Goal: Task Accomplishment & Management: Manage account settings

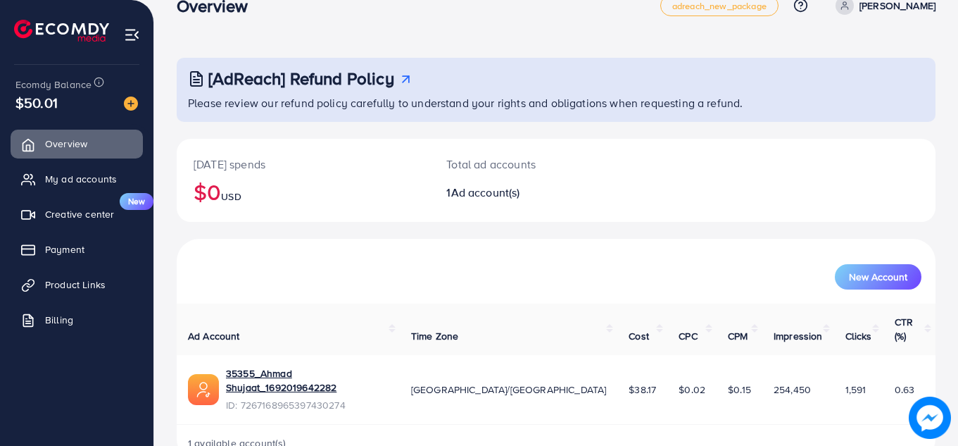
scroll to position [39, 0]
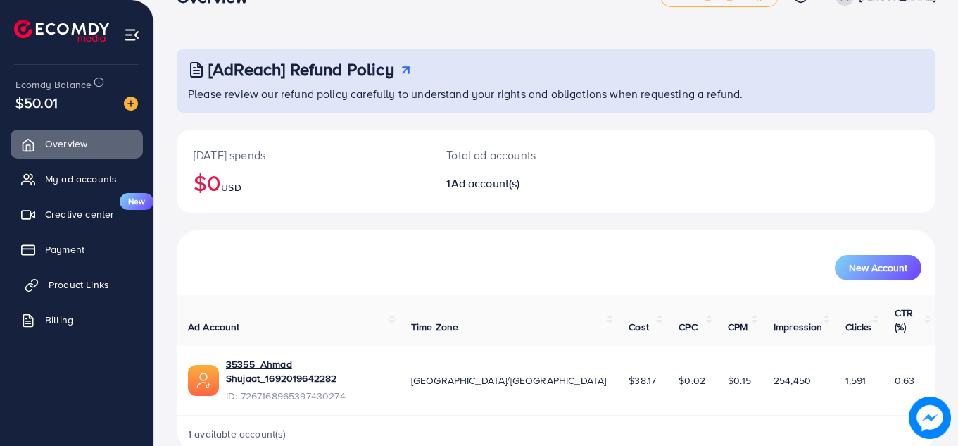
click at [77, 285] on span "Product Links" at bounding box center [79, 284] width 61 height 14
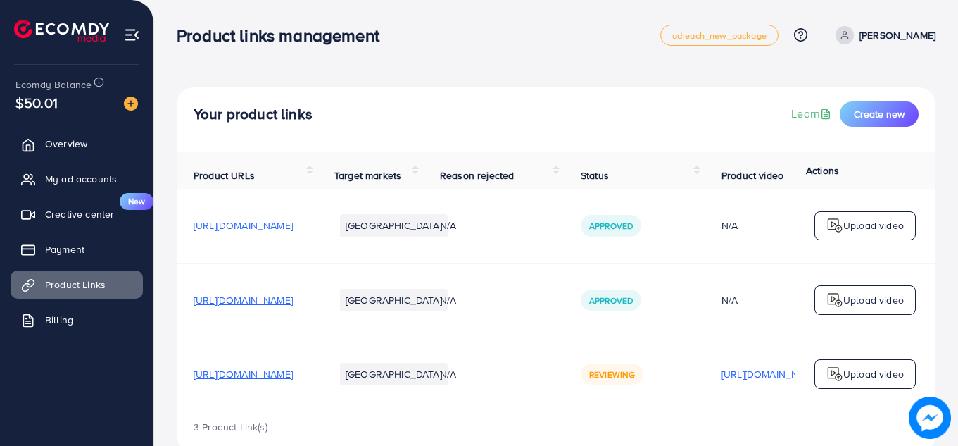
scroll to position [37, 0]
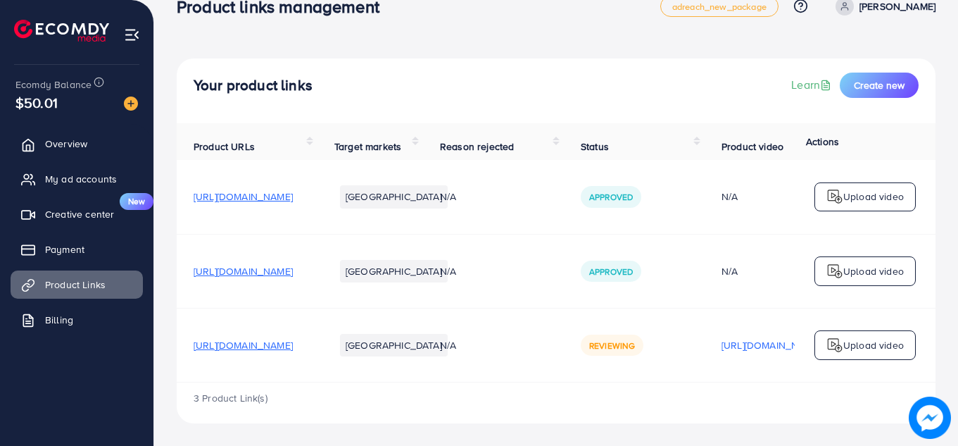
drag, startPoint x: 386, startPoint y: 382, endPoint x: 651, endPoint y: 400, distance: 266.1
click at [651, 400] on div "3 Product Link(s)" at bounding box center [556, 402] width 759 height 41
click at [734, 384] on div "3 Product Link(s)" at bounding box center [556, 402] width 759 height 41
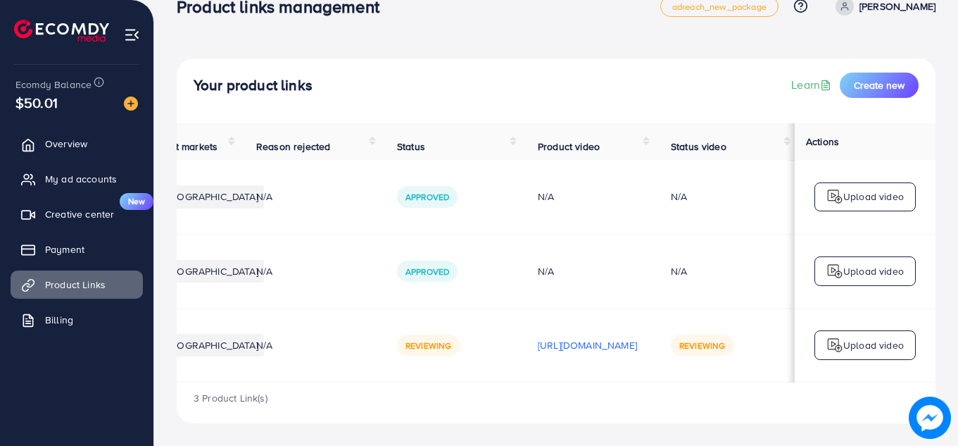
scroll to position [0, 356]
click at [538, 344] on p "[URL][DOMAIN_NAME]" at bounding box center [587, 345] width 99 height 17
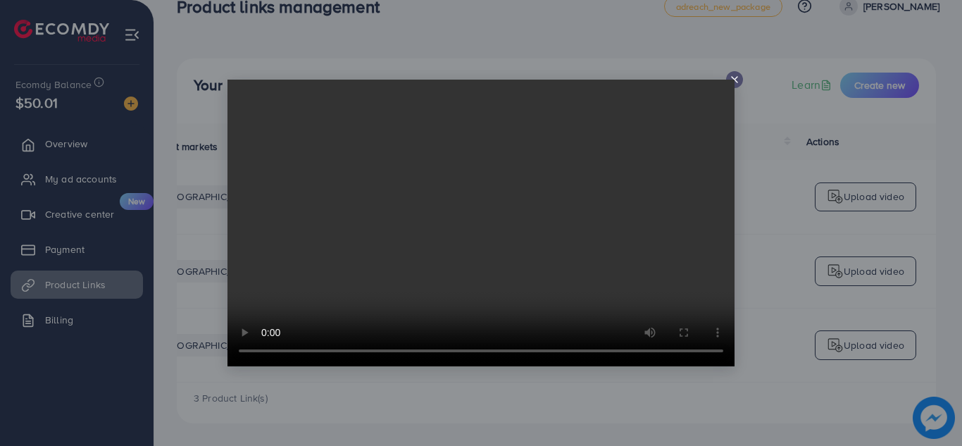
click at [686, 218] on video at bounding box center [480, 223] width 507 height 287
click at [483, 223] on video at bounding box center [480, 223] width 507 height 287
click at [730, 79] on icon at bounding box center [734, 79] width 11 height 11
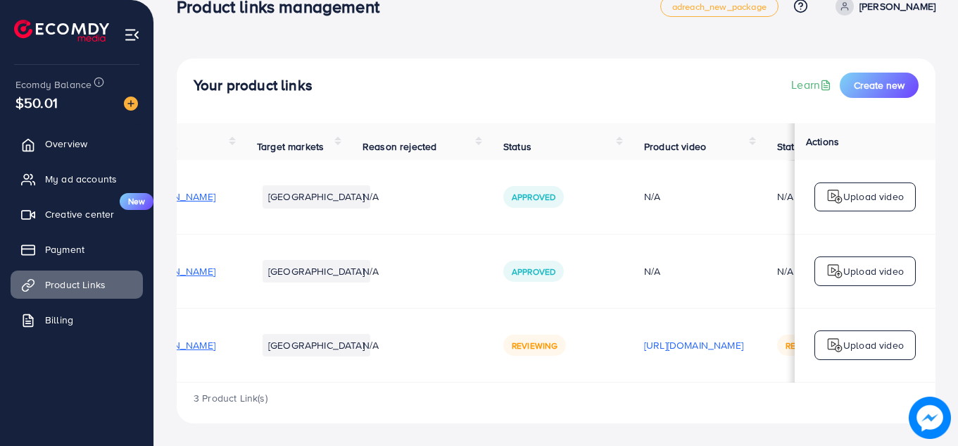
scroll to position [0, 0]
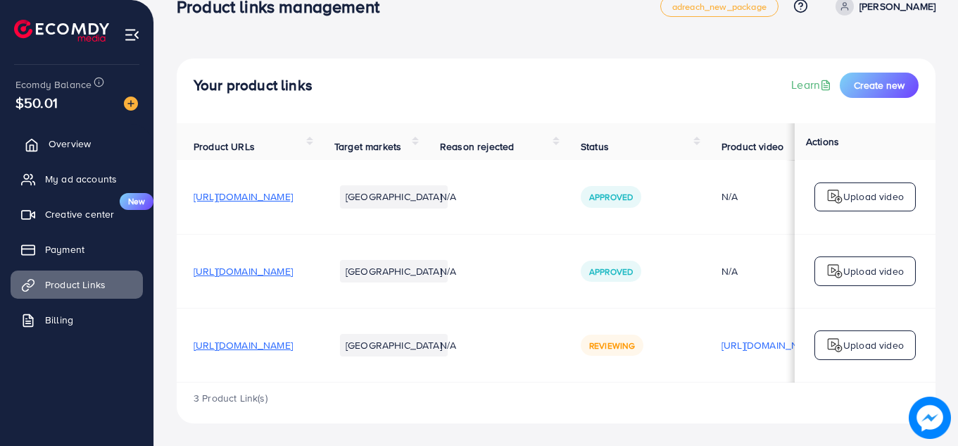
click at [87, 146] on span "Overview" at bounding box center [70, 144] width 42 height 14
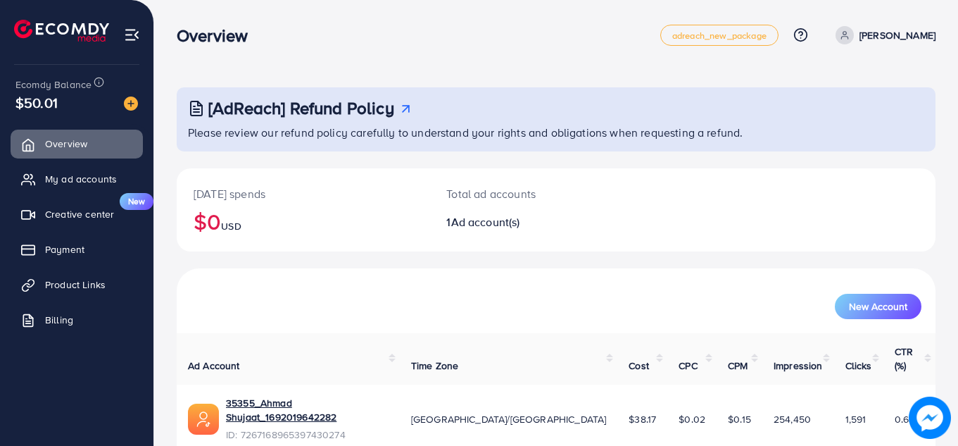
scroll to position [39, 0]
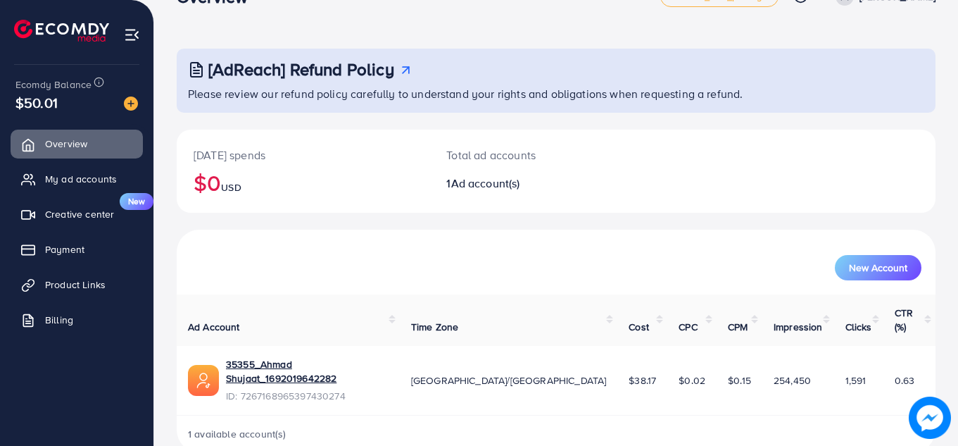
click at [77, 99] on div "$50.01" at bounding box center [76, 102] width 123 height 20
click at [77, 221] on span "Creative center" at bounding box center [83, 214] width 69 height 14
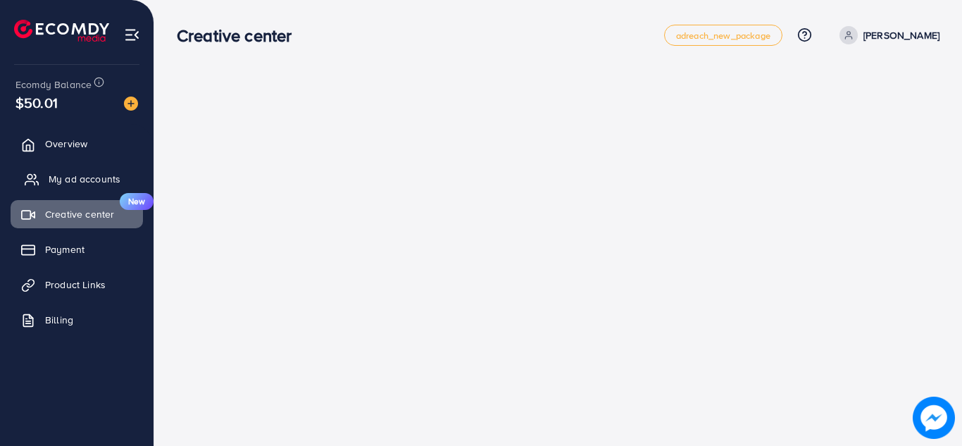
click at [90, 189] on link "My ad accounts" at bounding box center [77, 179] width 132 height 28
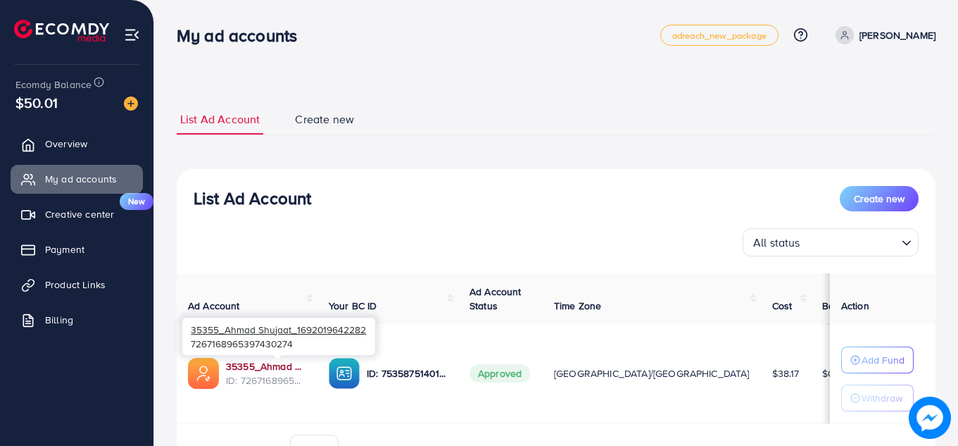
click at [274, 368] on link "35355_Ahmad Shujaat_1692019642282" at bounding box center [266, 366] width 80 height 14
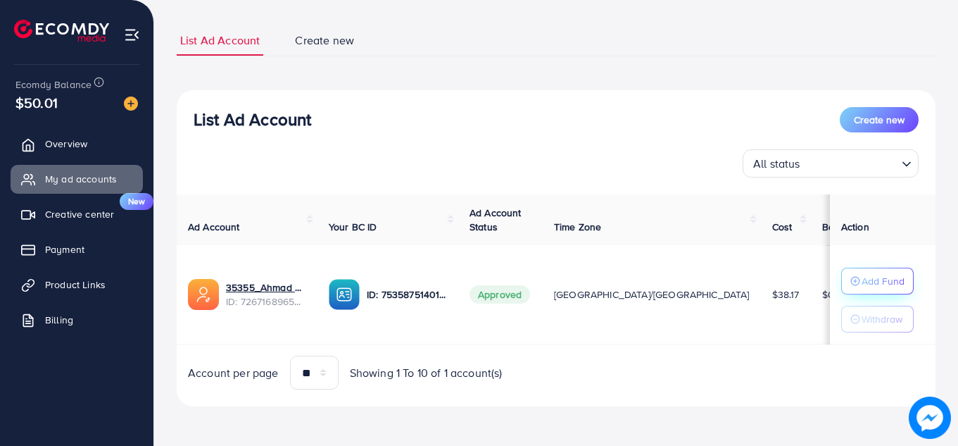
click at [862, 285] on p "Add Fund" at bounding box center [883, 281] width 43 height 17
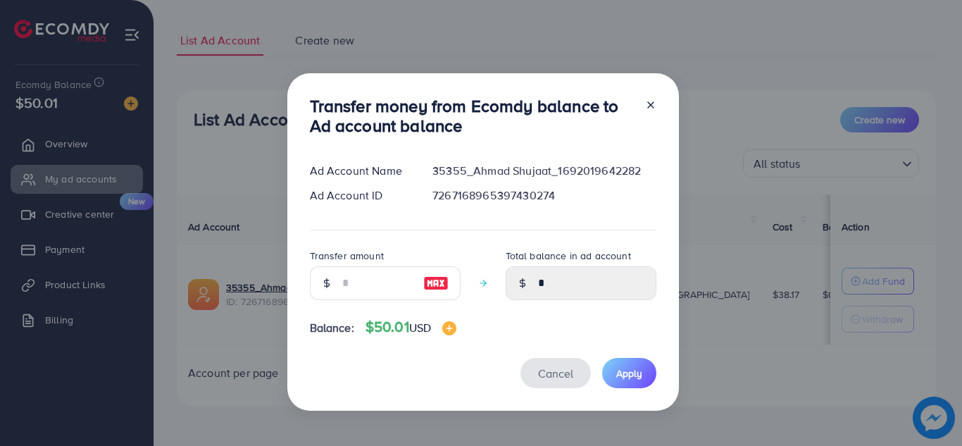
click at [546, 373] on span "Cancel" at bounding box center [555, 372] width 35 height 15
